Goal: Find specific page/section: Find specific page/section

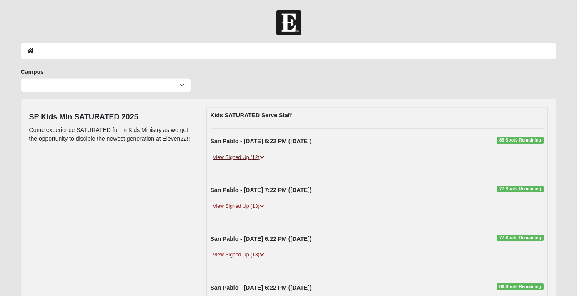
click at [262, 156] on icon at bounding box center [262, 157] width 5 height 5
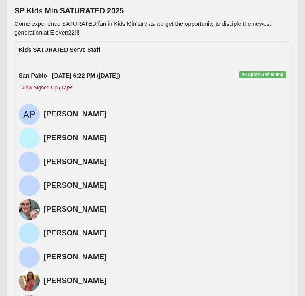
scroll to position [105, 0]
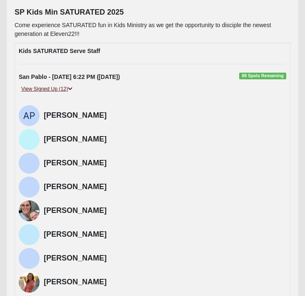
click at [71, 88] on icon at bounding box center [70, 88] width 5 height 5
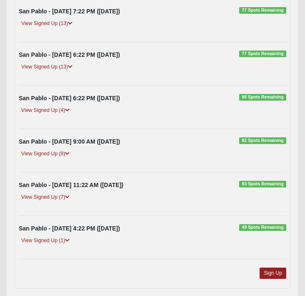
scroll to position [216, 0]
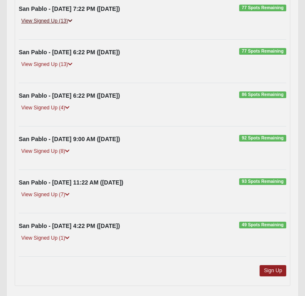
click at [70, 21] on icon at bounding box center [70, 20] width 5 height 5
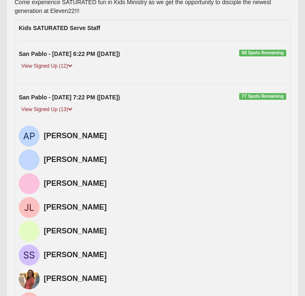
scroll to position [121, 0]
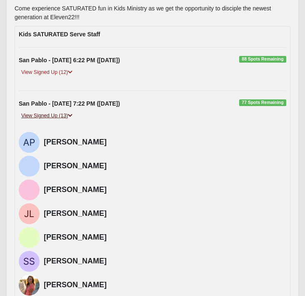
click at [70, 115] on icon at bounding box center [70, 115] width 5 height 5
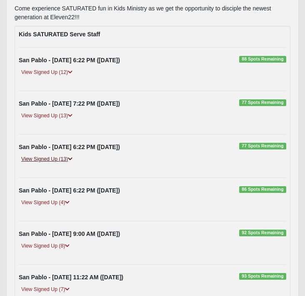
click at [70, 159] on icon at bounding box center [70, 158] width 5 height 5
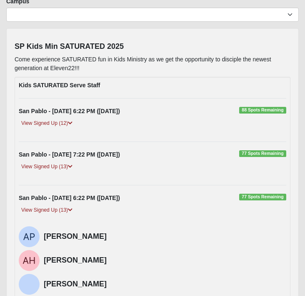
scroll to position [76, 0]
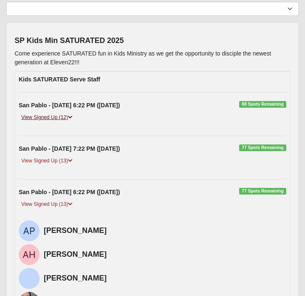
click at [72, 118] on icon at bounding box center [70, 117] width 5 height 5
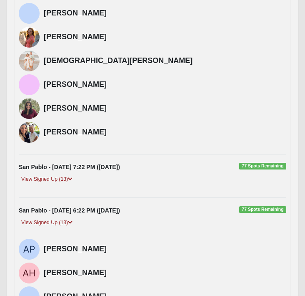
scroll to position [354, 0]
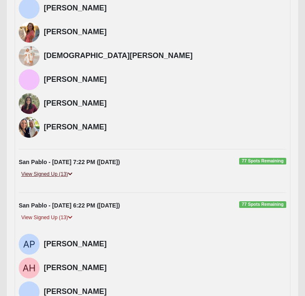
click at [75, 173] on link "View Signed Up (13)" at bounding box center [47, 174] width 56 height 9
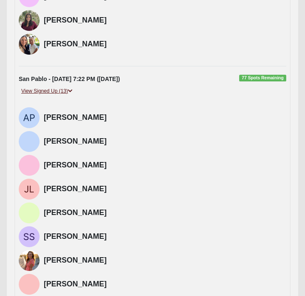
scroll to position [388, 0]
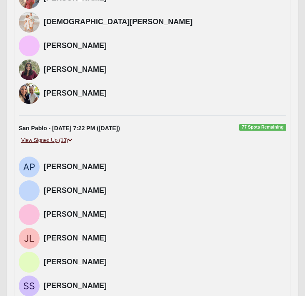
click at [70, 142] on icon at bounding box center [70, 140] width 5 height 5
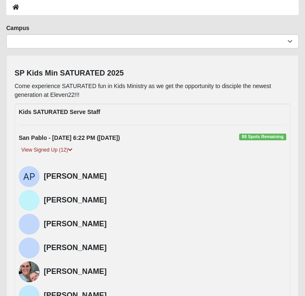
scroll to position [45, 0]
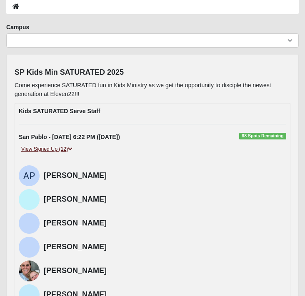
click at [72, 149] on icon at bounding box center [70, 148] width 5 height 5
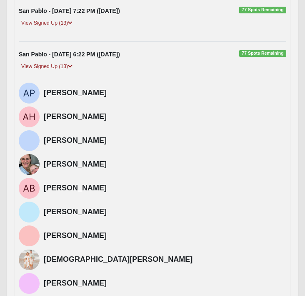
scroll to position [213, 0]
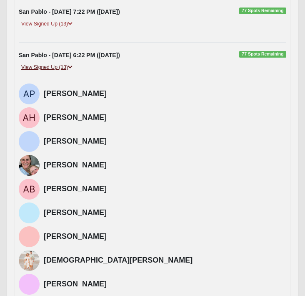
click at [72, 67] on icon at bounding box center [70, 67] width 5 height 5
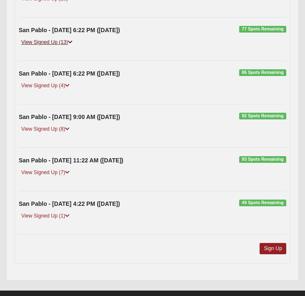
scroll to position [254, 0]
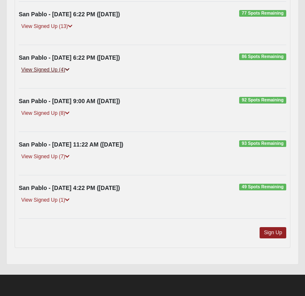
click at [69, 70] on icon at bounding box center [67, 69] width 5 height 5
